Goal: Task Accomplishment & Management: Use online tool/utility

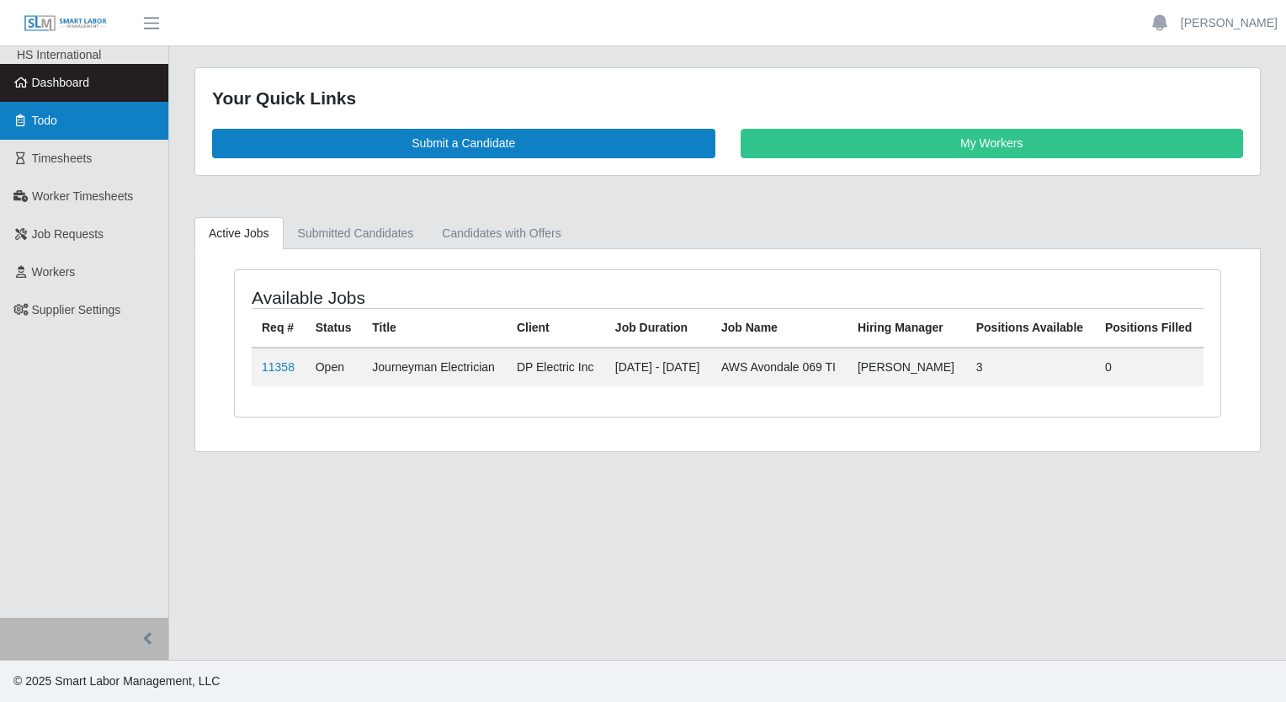
click at [75, 124] on link "Todo" at bounding box center [84, 121] width 168 height 38
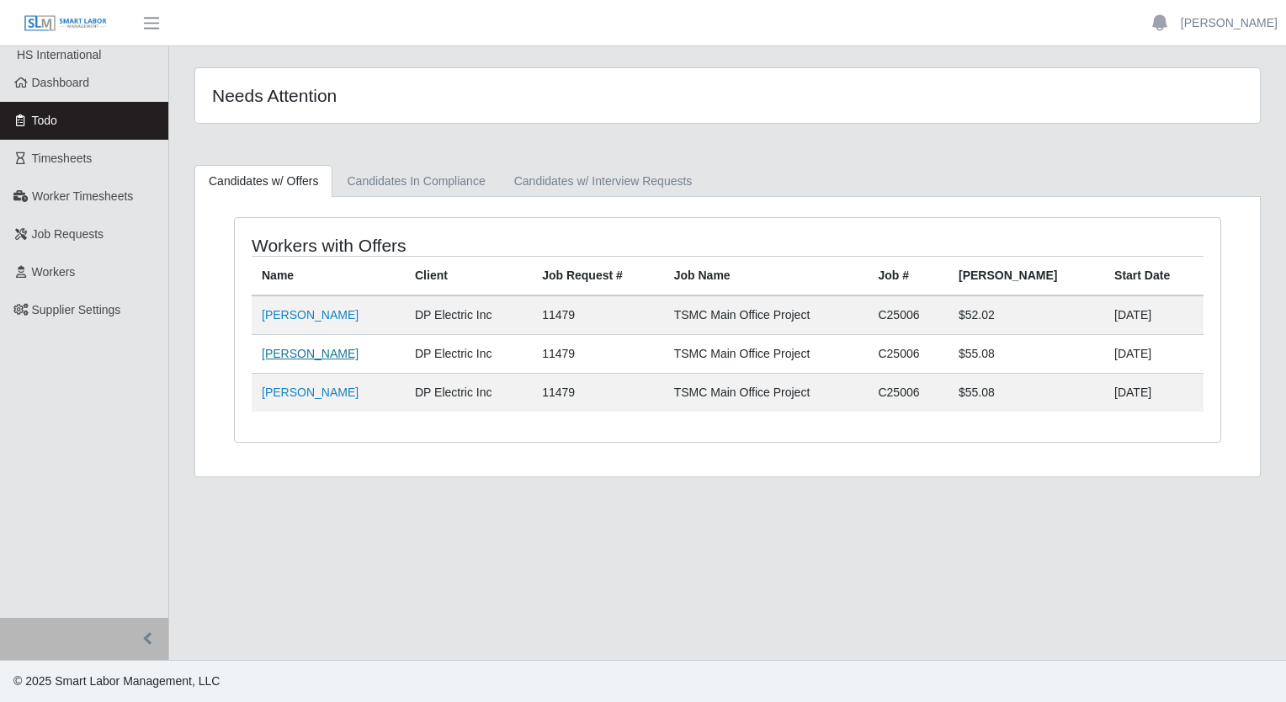
click at [315, 353] on link "Jason Freeman" at bounding box center [310, 353] width 97 height 13
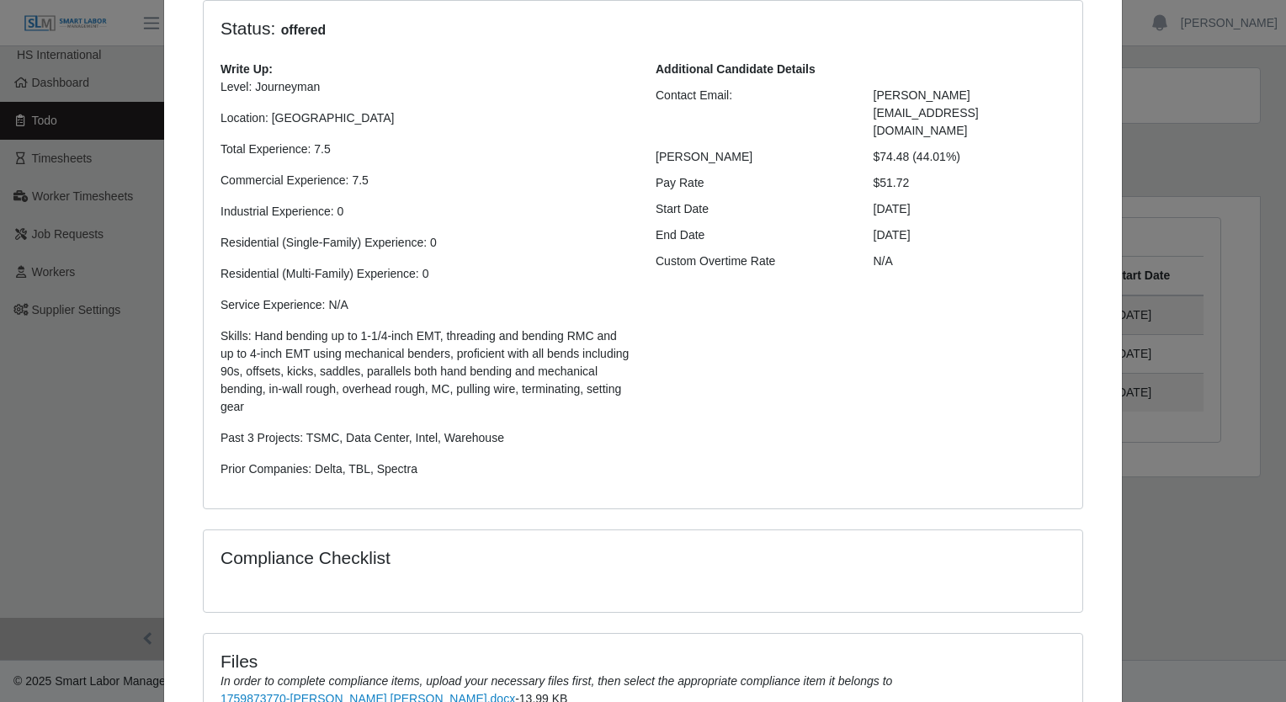
scroll to position [330, 0]
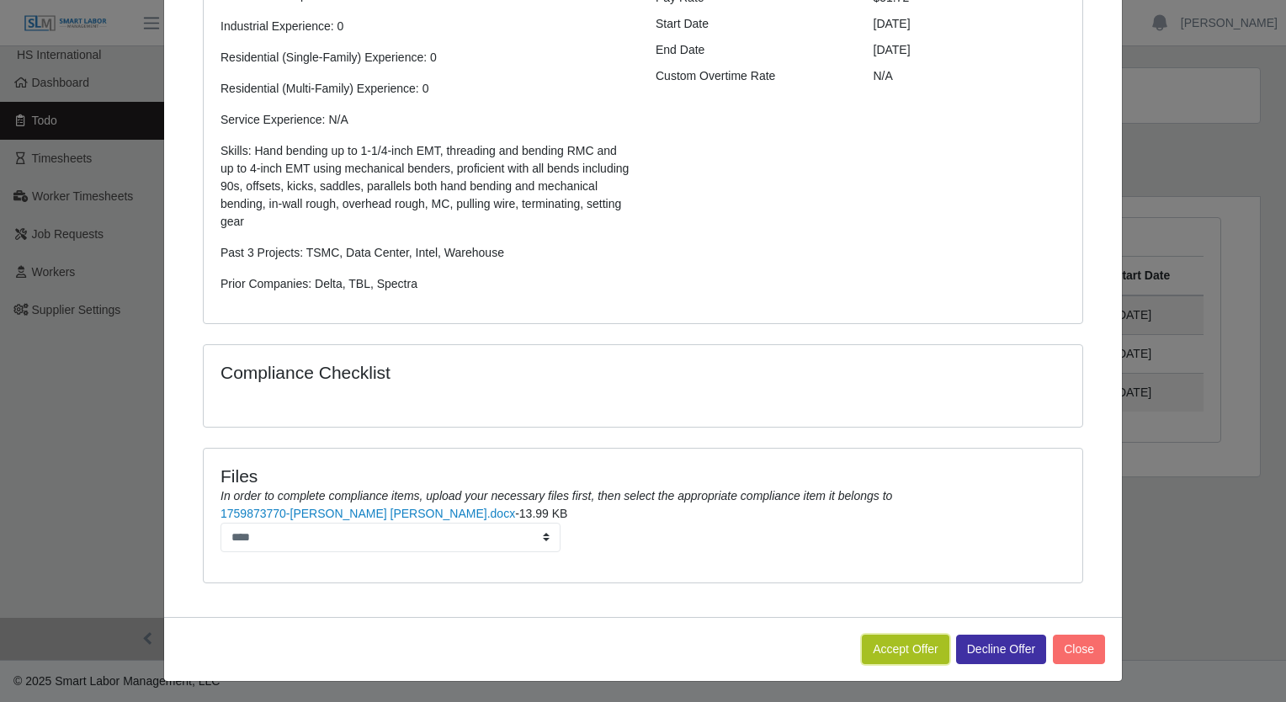
click at [909, 641] on button "Accept Offer" at bounding box center [904, 648] width 87 height 29
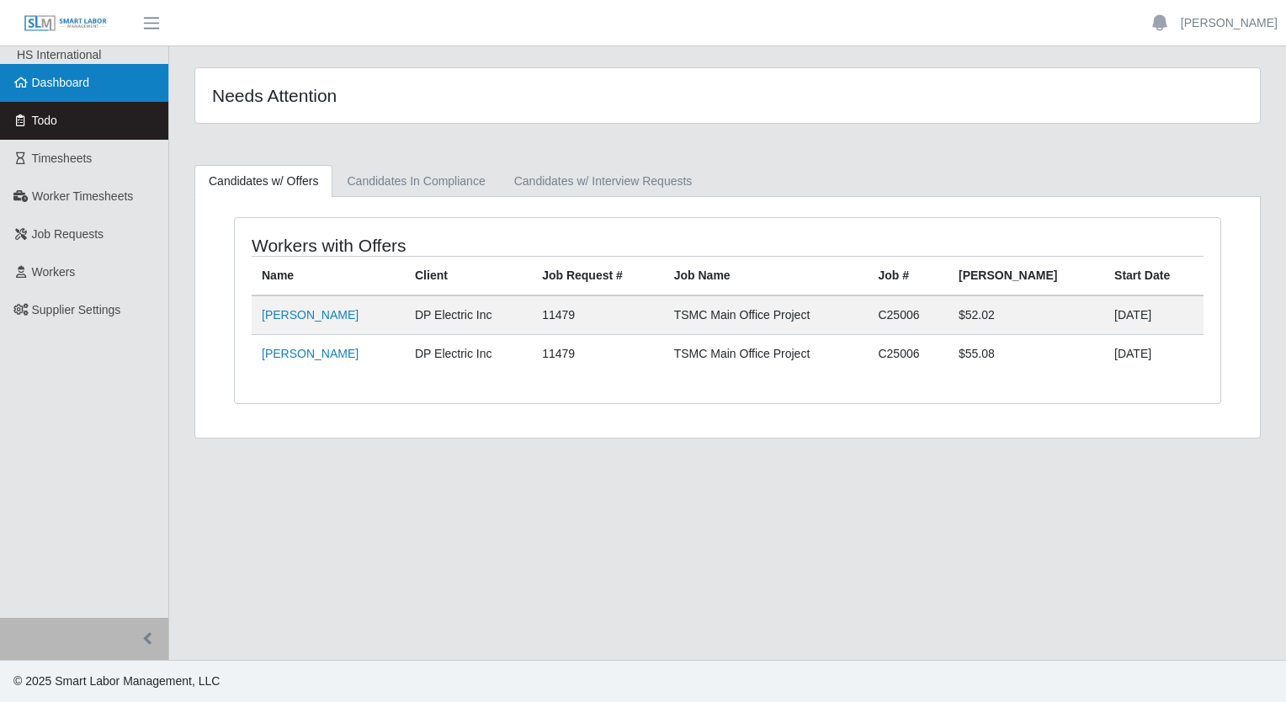
click at [77, 86] on span "Dashboard" at bounding box center [61, 82] width 58 height 13
